Goal: Find specific page/section: Find specific page/section

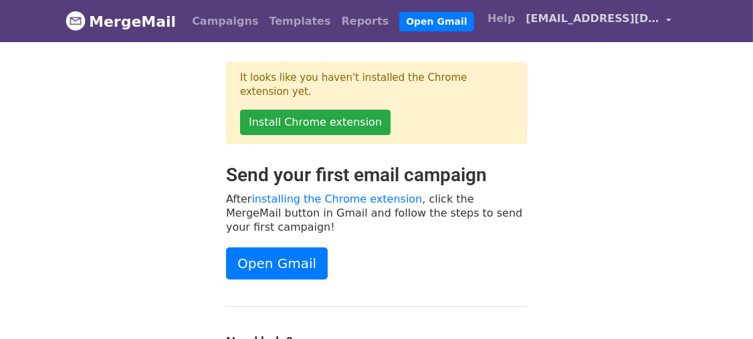
click at [589, 17] on span "[EMAIL_ADDRESS][DOMAIN_NAME]" at bounding box center [592, 19] width 134 height 16
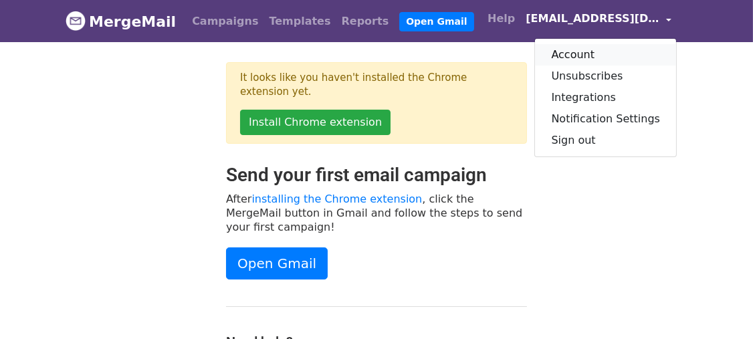
click at [588, 53] on link "Account" at bounding box center [605, 54] width 141 height 21
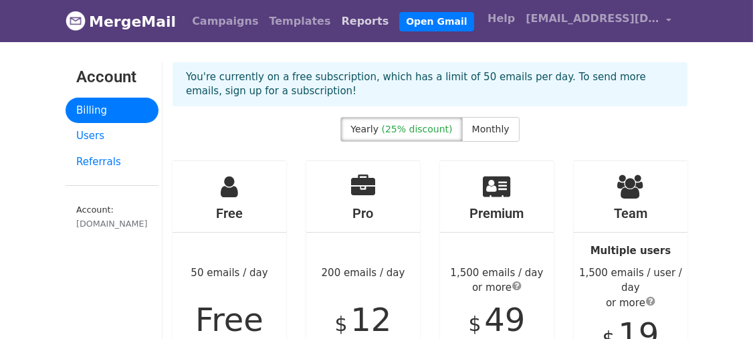
click at [336, 26] on link "Reports" at bounding box center [365, 21] width 58 height 27
click at [336, 15] on link "Reports" at bounding box center [365, 21] width 58 height 27
click at [336, 18] on link "Reports" at bounding box center [365, 21] width 58 height 27
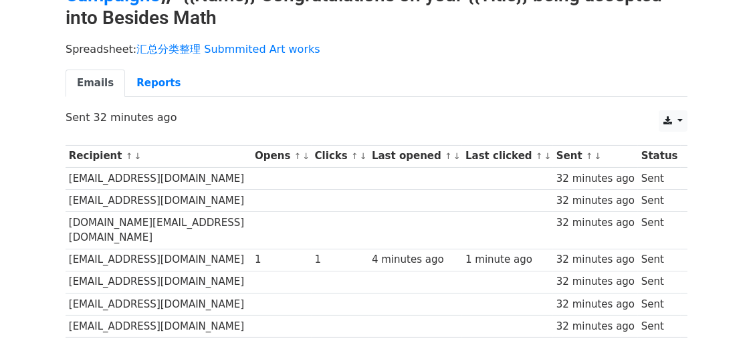
scroll to position [52, 0]
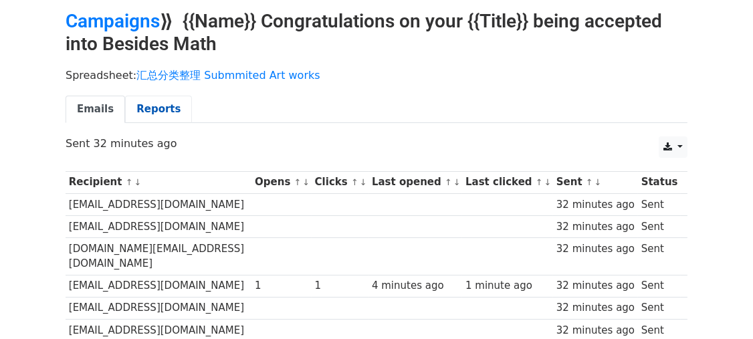
click at [140, 104] on link "Reports" at bounding box center [158, 109] width 67 height 27
